Goal: Check status

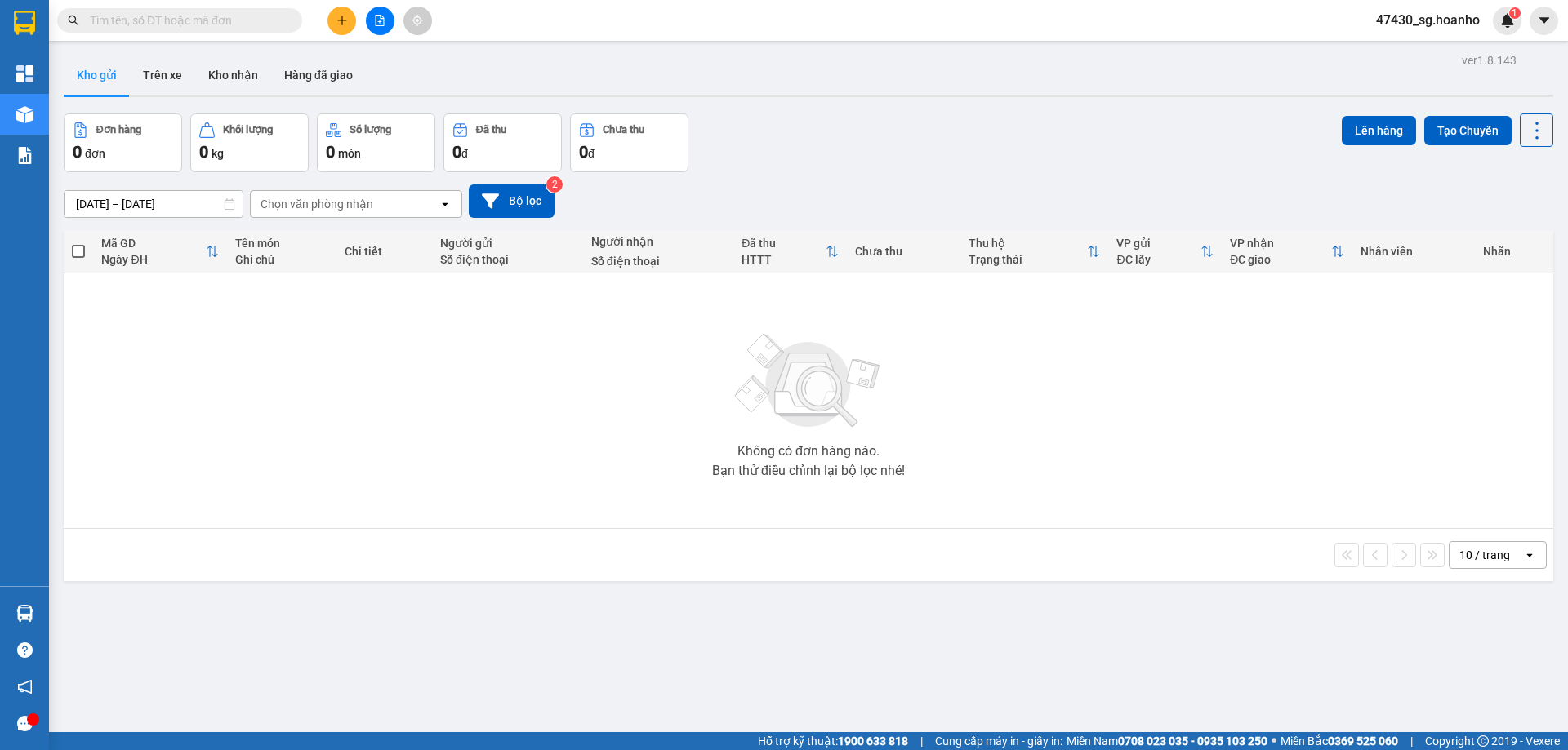
click at [114, 11] on span at bounding box center [179, 21] width 245 height 25
click at [109, 28] on input "text" at bounding box center [186, 21] width 193 height 18
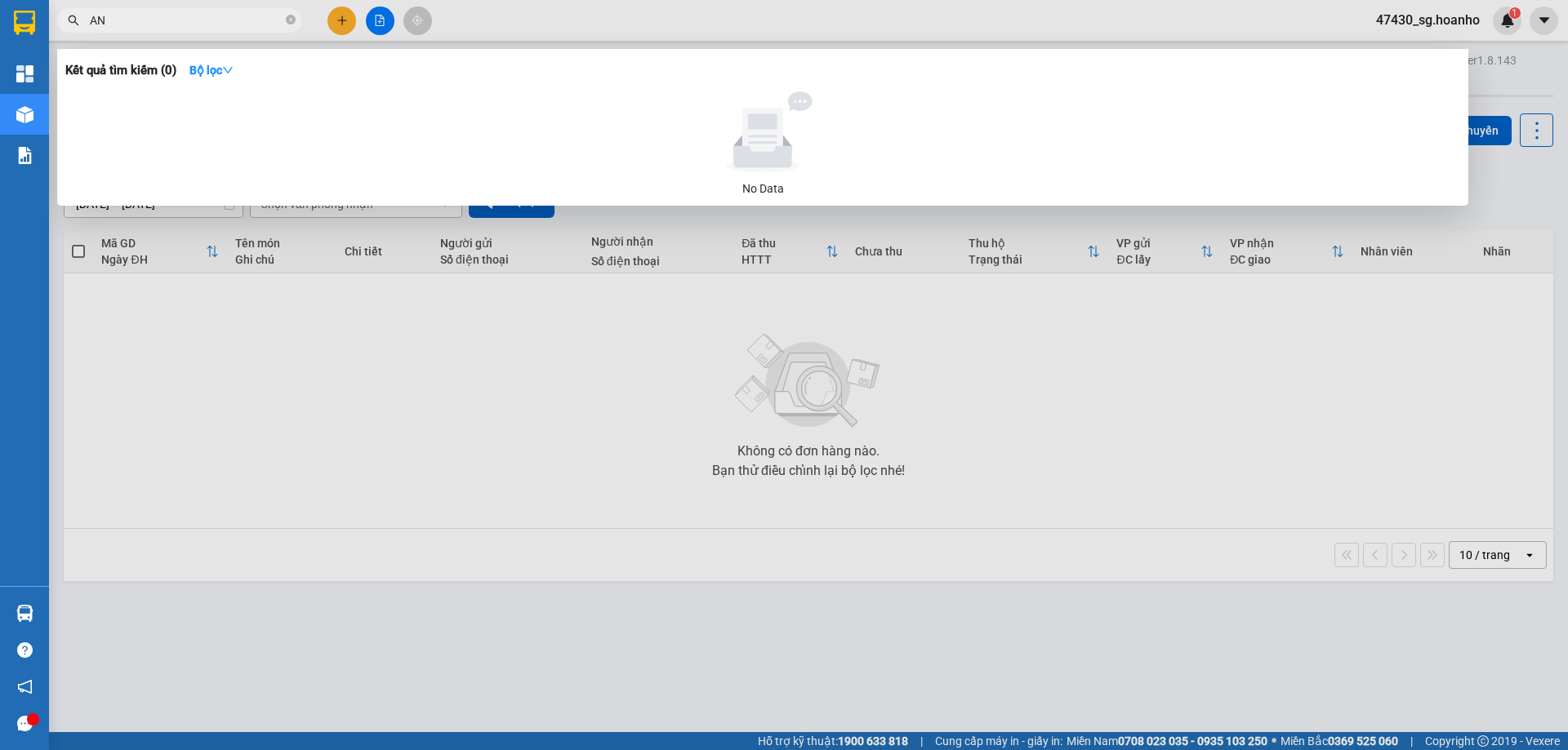
type input "A"
type input "Ả"
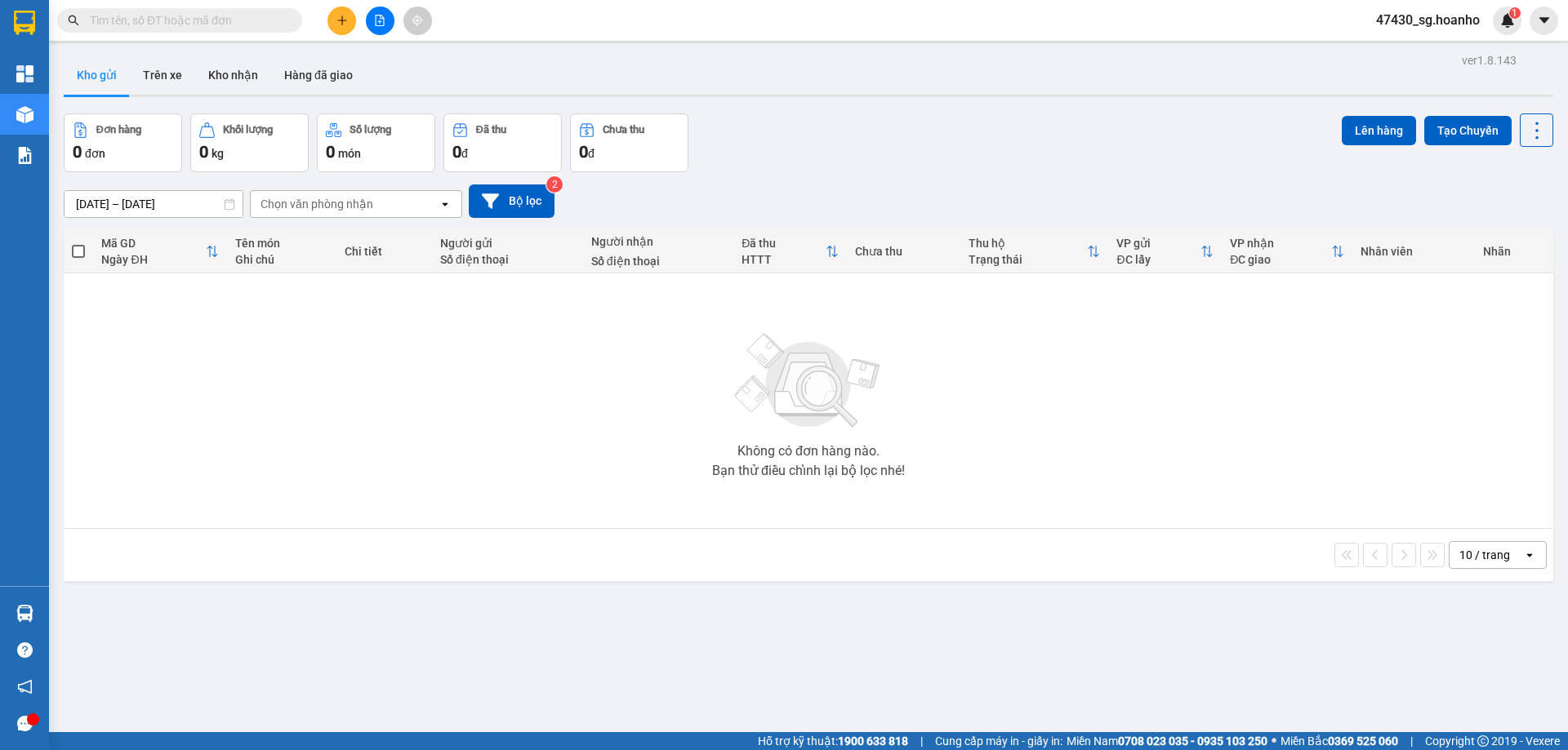
click at [387, 22] on button at bounding box center [380, 21] width 29 height 29
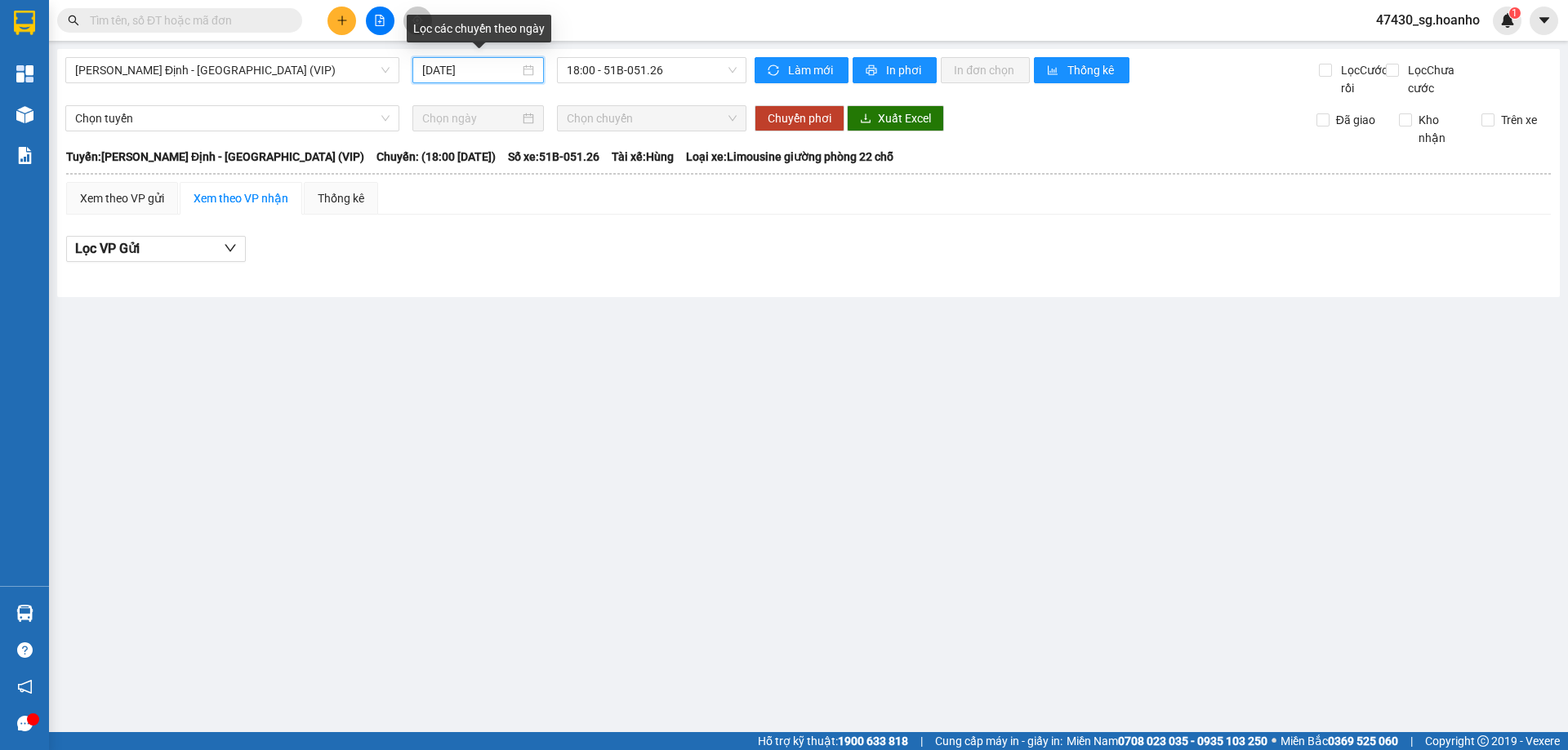
click at [465, 73] on input "[DATE]" at bounding box center [471, 70] width 97 height 18
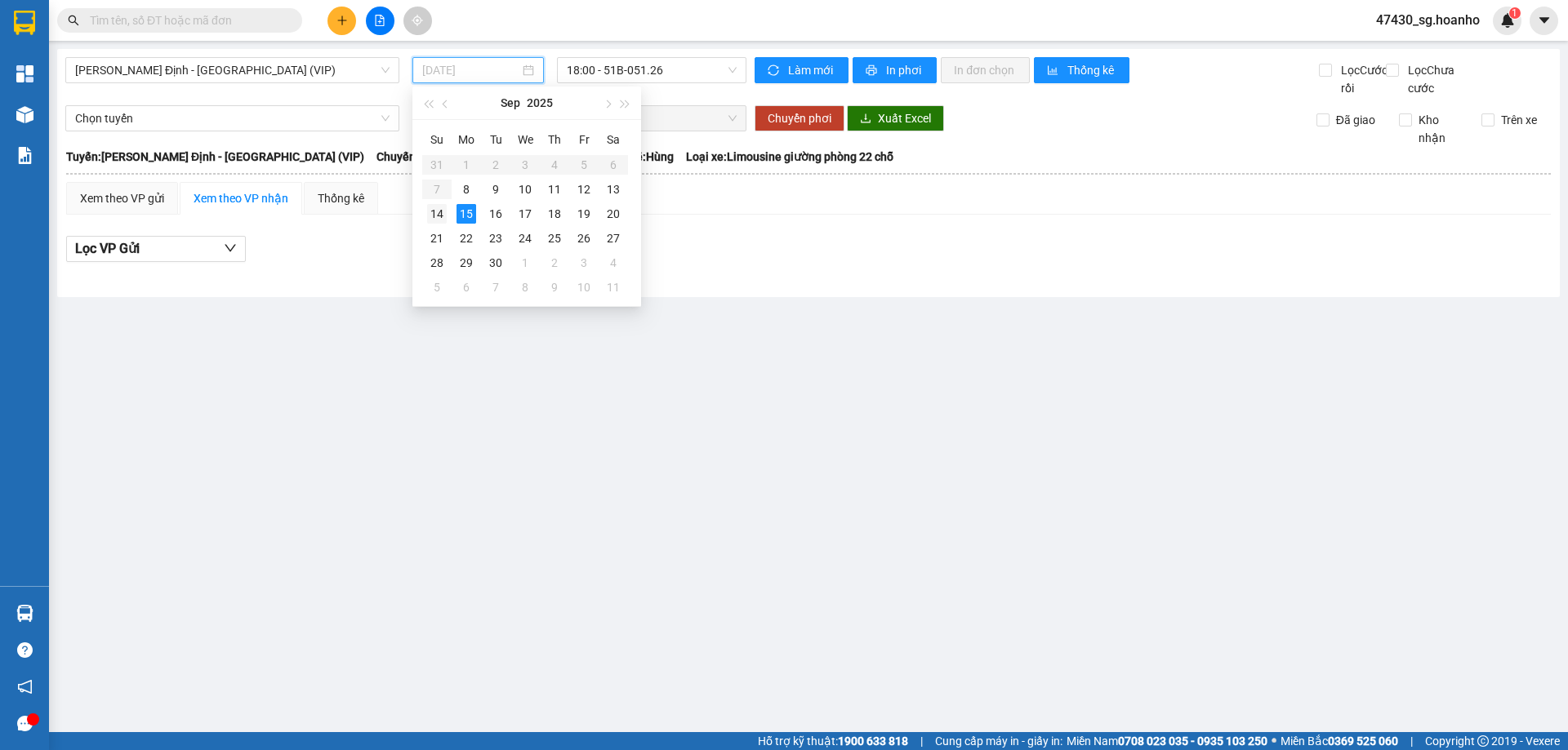
click at [442, 216] on div "14" at bounding box center [437, 214] width 20 height 20
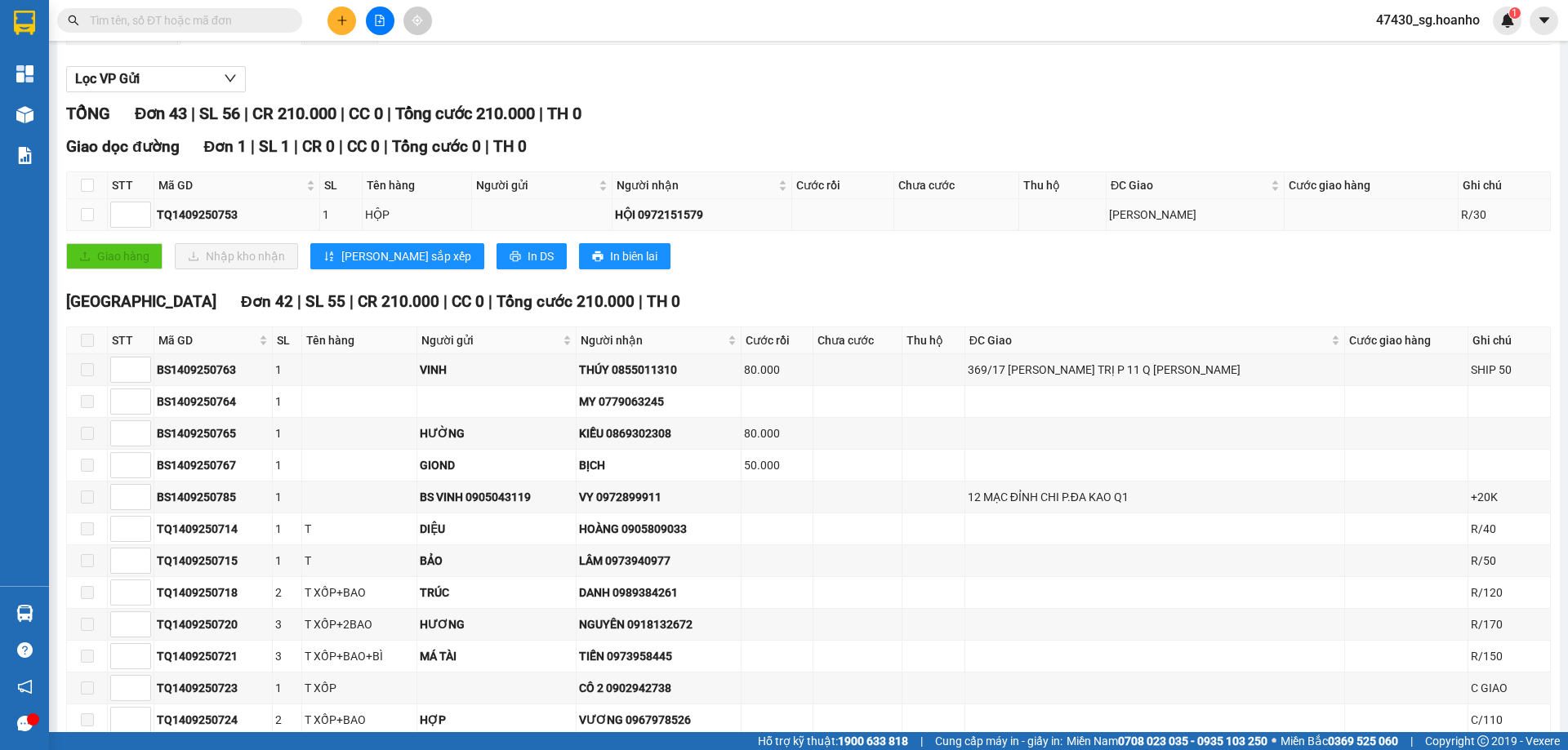
scroll to position [62, 0]
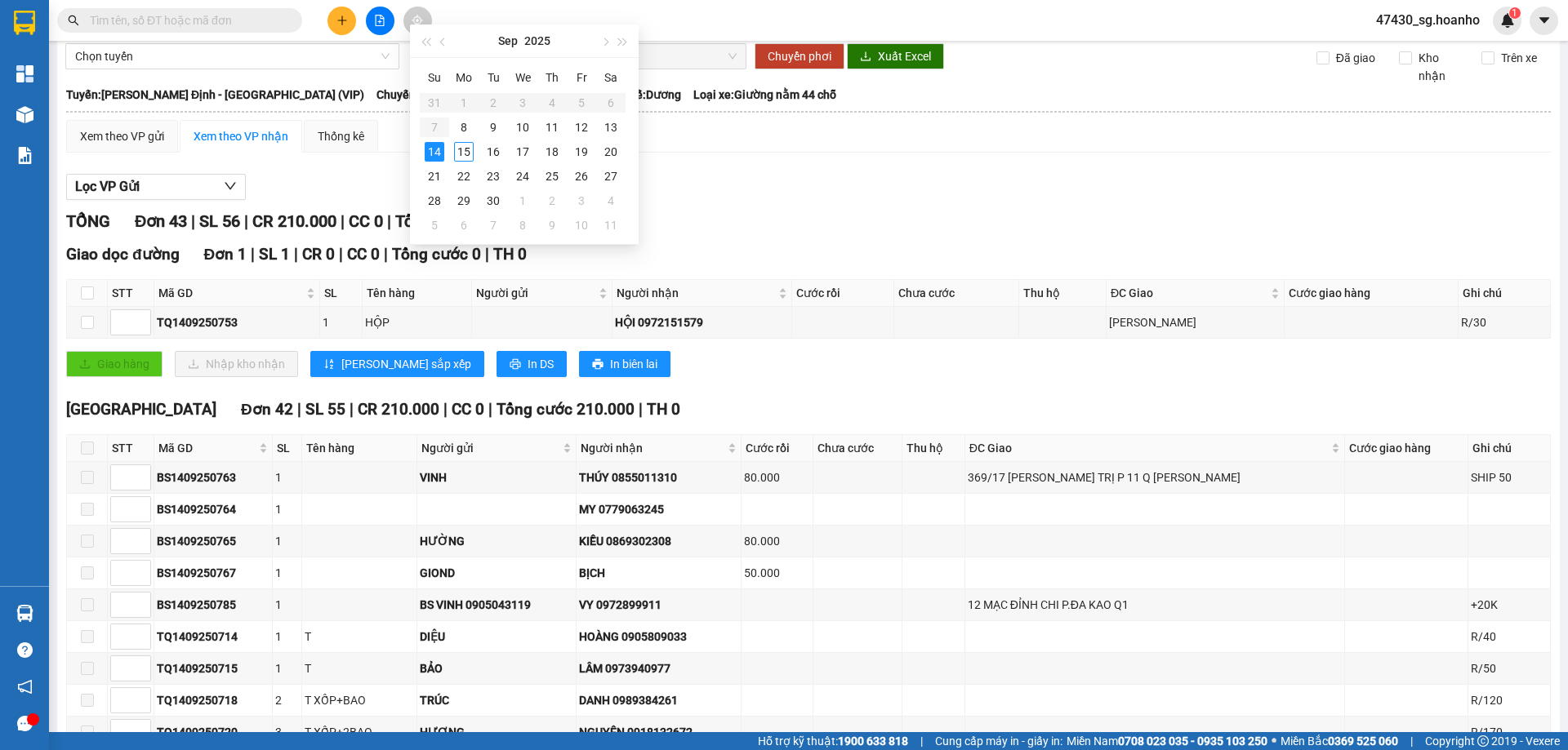
type input "[DATE]"
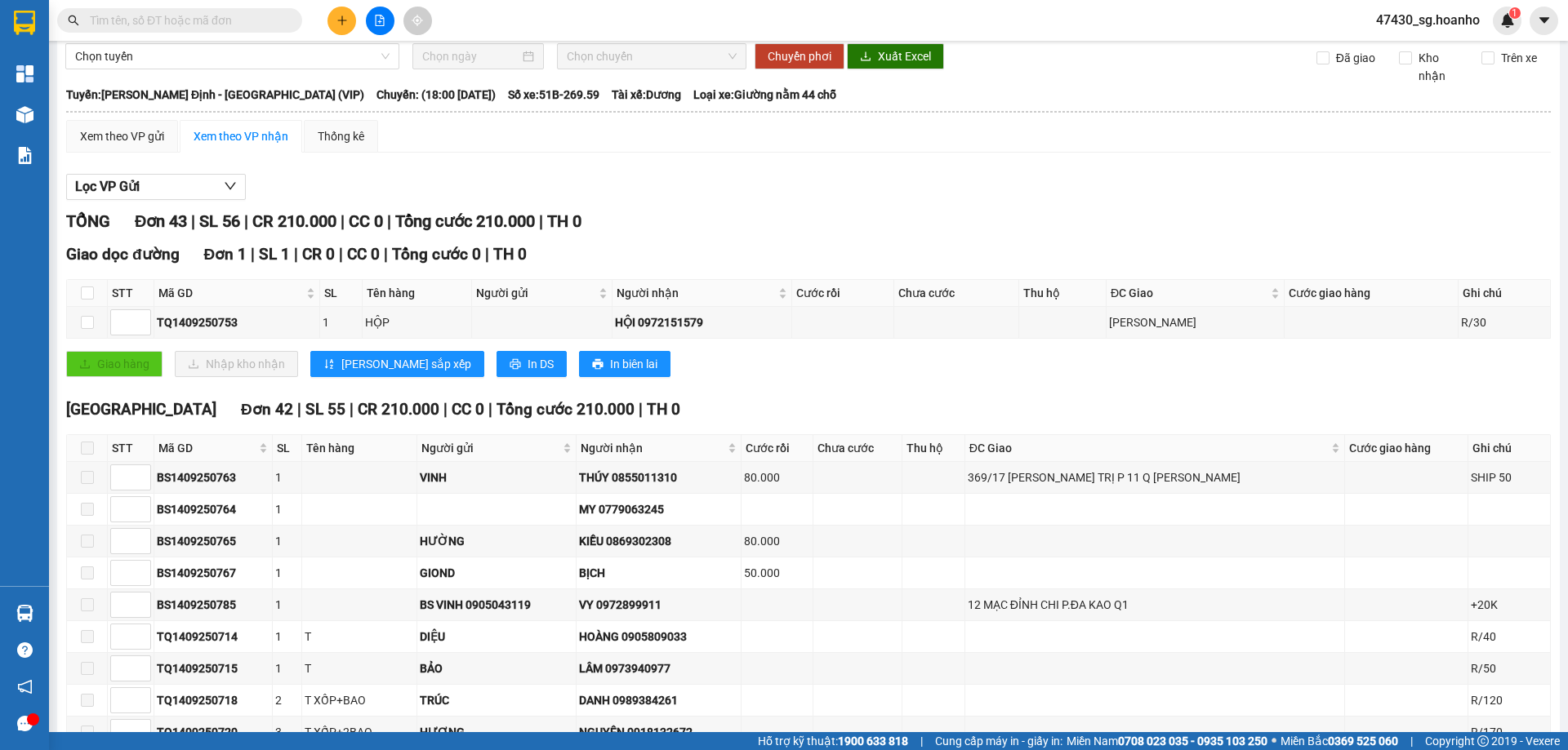
click at [1358, 201] on div "Lọc VP Gửi" at bounding box center [808, 187] width 1485 height 27
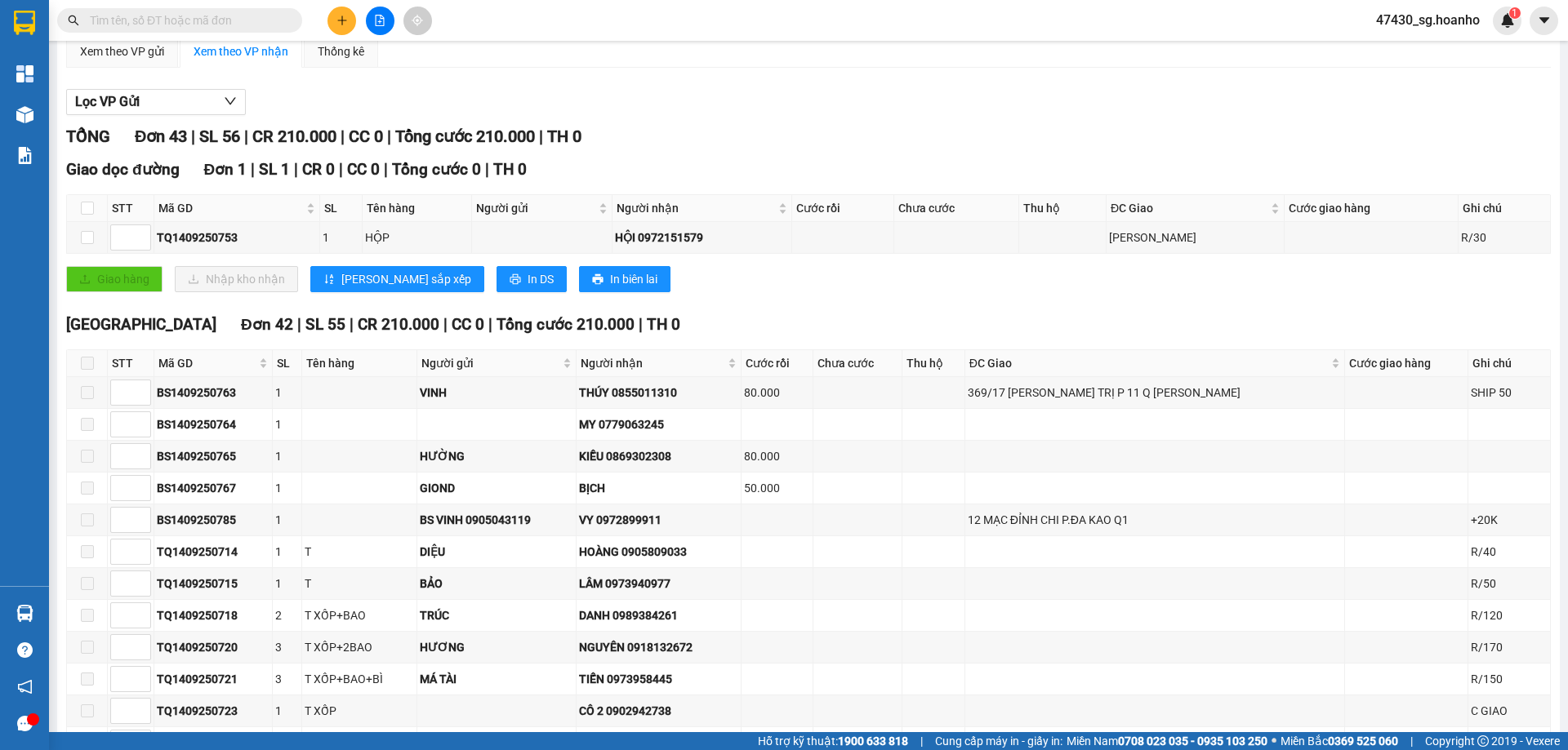
scroll to position [0, 0]
